Goal: Navigation & Orientation: Find specific page/section

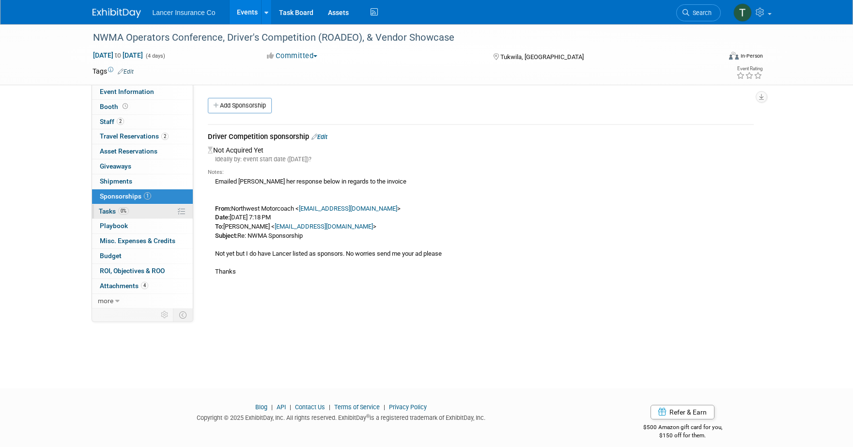
click at [105, 210] on span "Tasks 0%" at bounding box center [114, 211] width 30 height 8
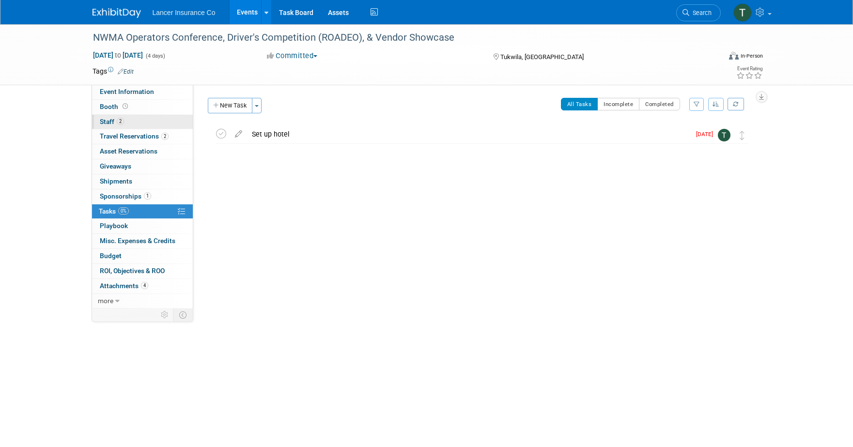
click at [114, 119] on span "Staff 2" at bounding box center [112, 122] width 24 height 8
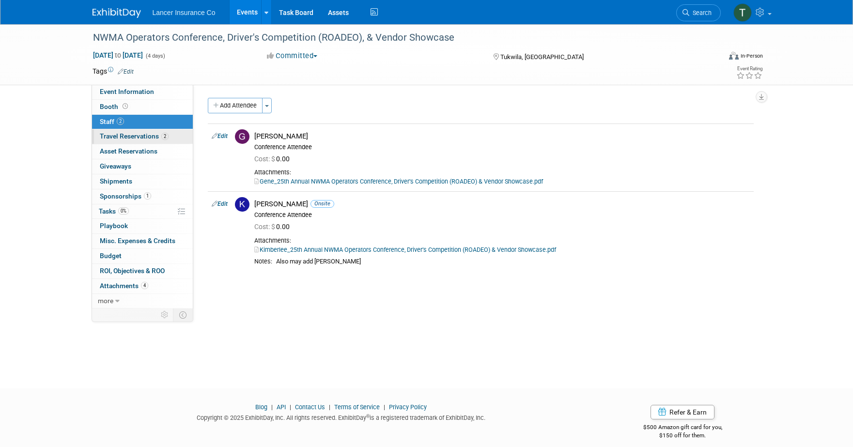
click at [124, 134] on span "Travel Reservations 2" at bounding box center [134, 136] width 69 height 8
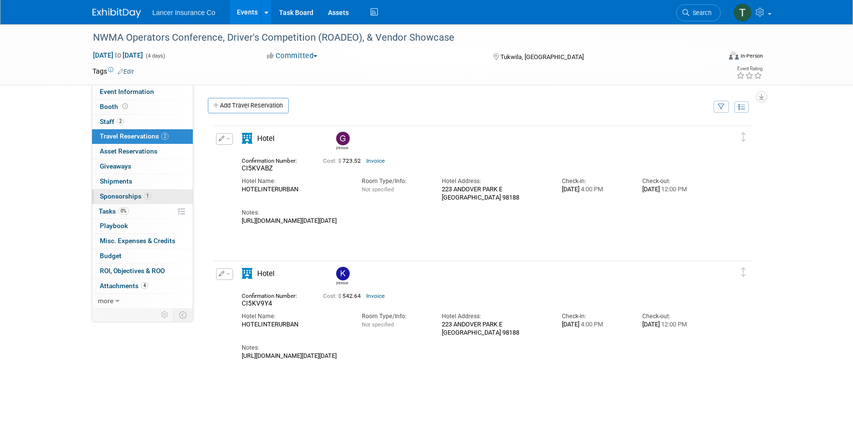
click at [121, 194] on span "Sponsorships 1" at bounding box center [125, 196] width 51 height 8
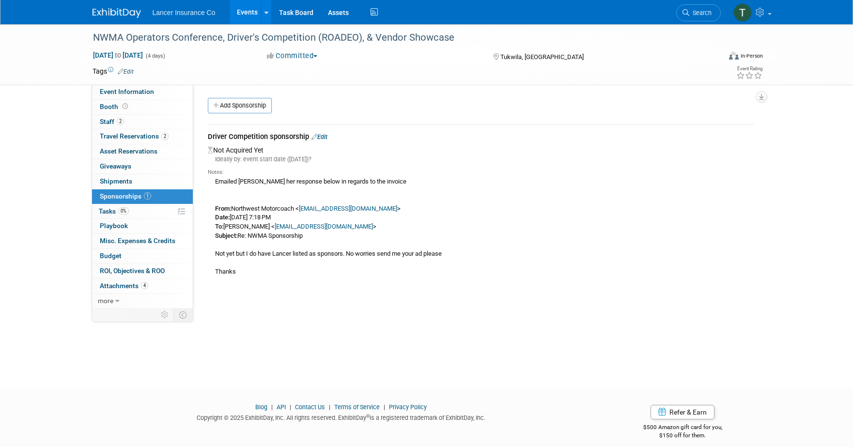
click at [255, 9] on link "Events" at bounding box center [247, 12] width 35 height 24
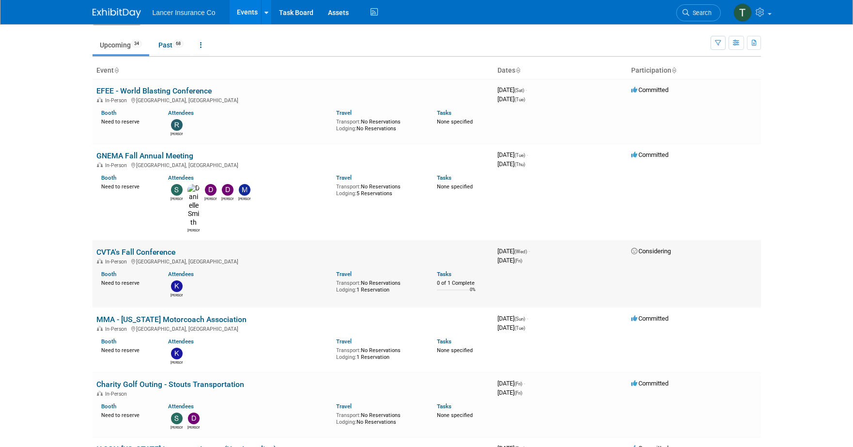
scroll to position [28, 0]
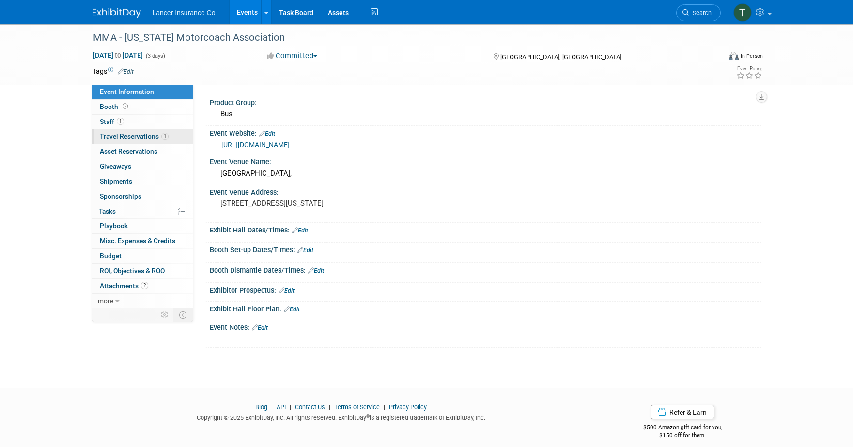
click at [120, 134] on span "Travel Reservations 1" at bounding box center [134, 136] width 69 height 8
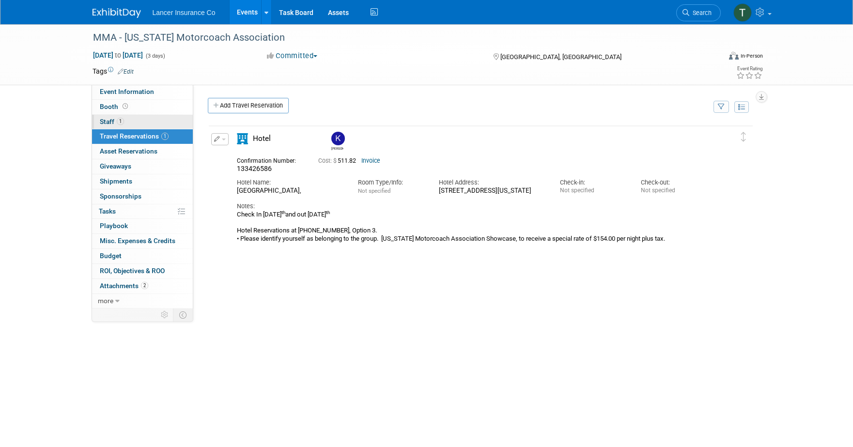
click at [115, 122] on span "Staff 1" at bounding box center [112, 122] width 24 height 8
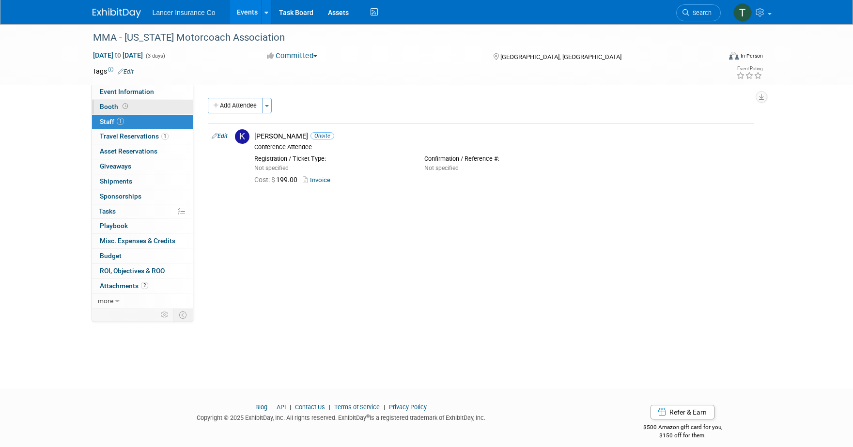
click at [106, 105] on span "Booth" at bounding box center [115, 107] width 30 height 8
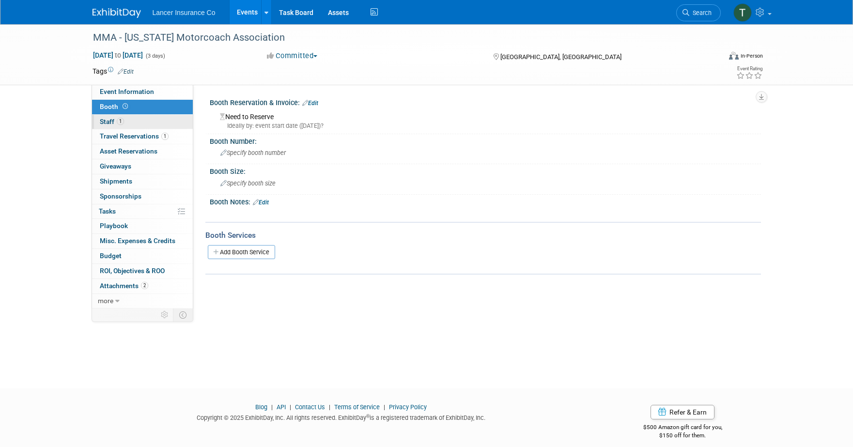
click at [108, 126] on link "1 Staff 1" at bounding box center [142, 122] width 101 height 15
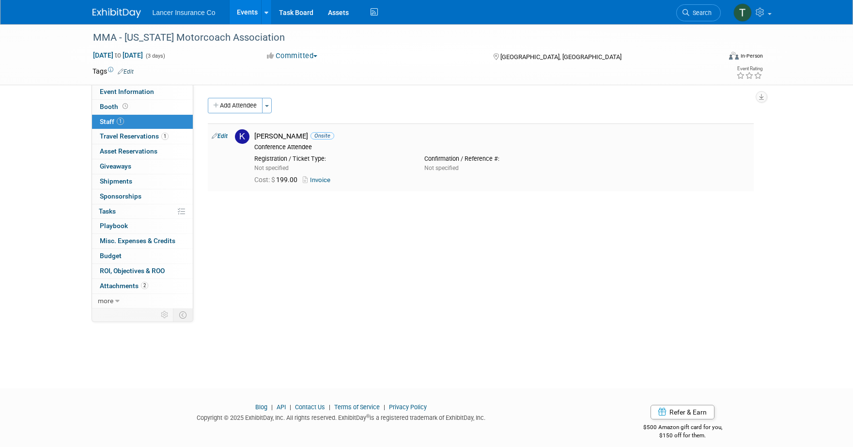
click at [324, 182] on link "Invoice" at bounding box center [318, 179] width 31 height 7
